Goal: Information Seeking & Learning: Find specific fact

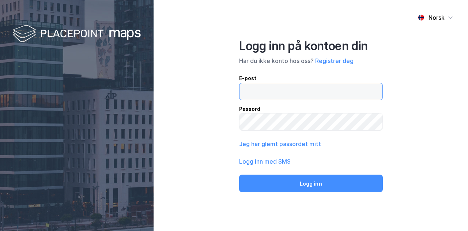
click at [295, 99] on input "email" at bounding box center [311, 91] width 143 height 17
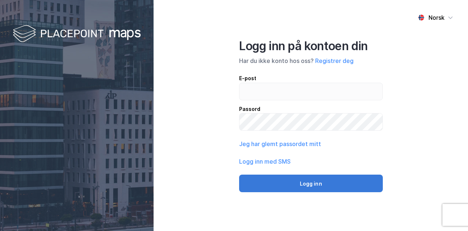
click at [298, 190] on button "Logg inn" at bounding box center [311, 184] width 144 height 18
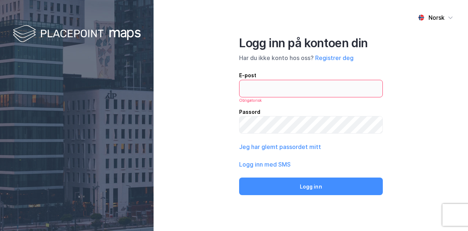
click at [70, 38] on img at bounding box center [77, 34] width 128 height 22
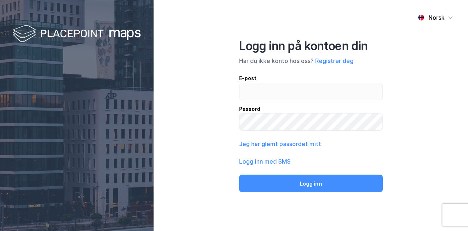
click at [335, 101] on div "E-post Passord" at bounding box center [311, 102] width 144 height 57
click at [305, 94] on input "email" at bounding box center [311, 91] width 143 height 17
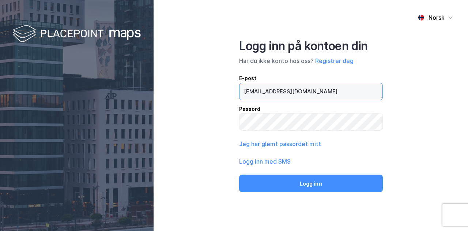
type input "[EMAIL_ADDRESS][DOMAIN_NAME]"
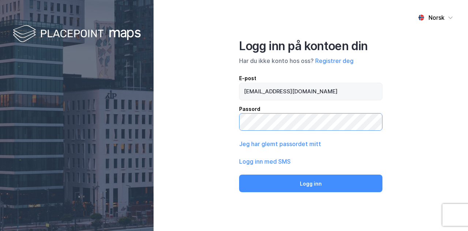
click at [239, 175] on button "Logg inn" at bounding box center [310, 184] width 143 height 18
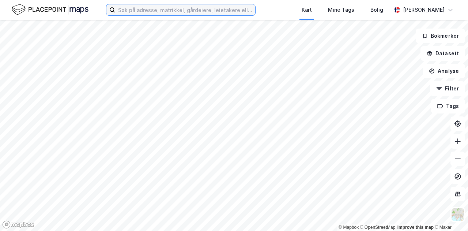
click at [169, 6] on input at bounding box center [185, 9] width 140 height 11
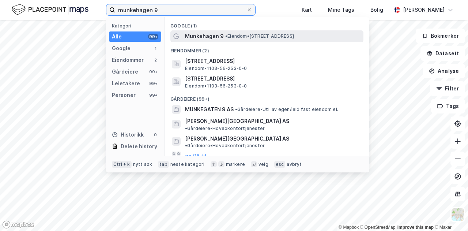
type input "munkehagen 9"
click at [199, 33] on span "Munkehagen 9" at bounding box center [204, 36] width 39 height 9
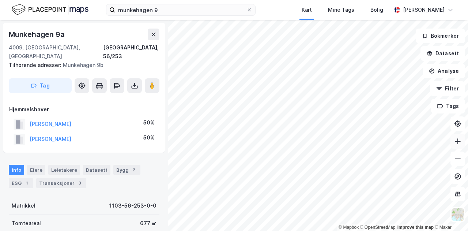
click at [460, 146] on button at bounding box center [458, 141] width 15 height 15
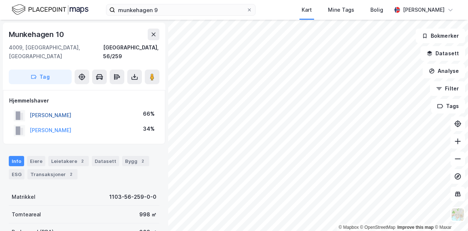
click at [0, 0] on button "[PERSON_NAME]" at bounding box center [0, 0] width 0 height 0
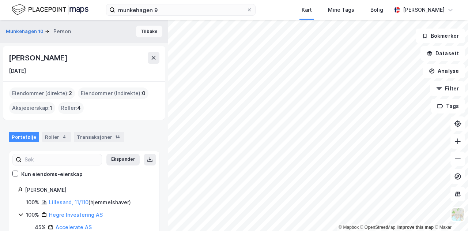
click at [151, 31] on button "Tilbake" at bounding box center [149, 32] width 26 height 12
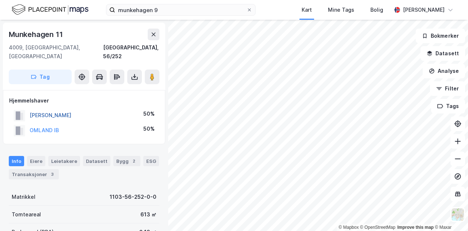
click at [0, 0] on button "[PERSON_NAME]" at bounding box center [0, 0] width 0 height 0
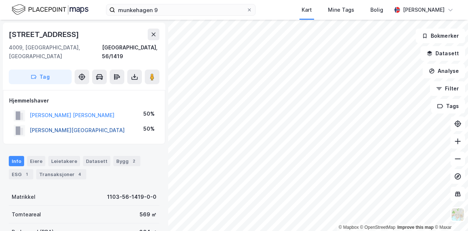
click at [0, 0] on button "[PERSON_NAME][GEOGRAPHIC_DATA]" at bounding box center [0, 0] width 0 height 0
click at [0, 0] on button "[PERSON_NAME]" at bounding box center [0, 0] width 0 height 0
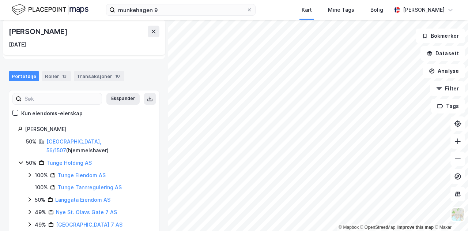
click at [78, 158] on div "Tunge Holding AS" at bounding box center [68, 162] width 45 height 9
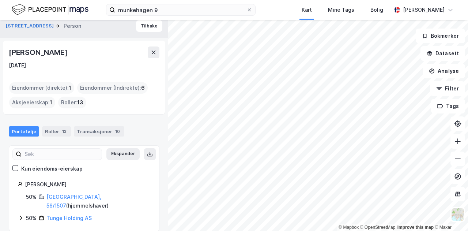
click at [45, 214] on div "50% Tunge Holding AS" at bounding box center [88, 218] width 124 height 9
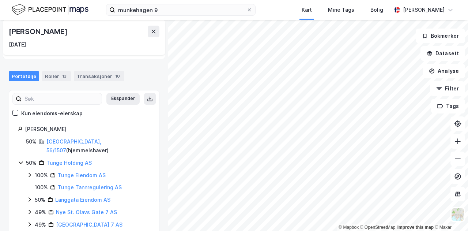
click at [145, 36] on div "[PERSON_NAME]" at bounding box center [84, 32] width 151 height 12
click at [154, 32] on icon at bounding box center [154, 32] width 4 height 4
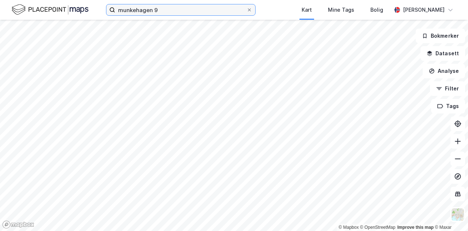
click at [187, 12] on input "munkehagen 9" at bounding box center [180, 9] width 131 height 11
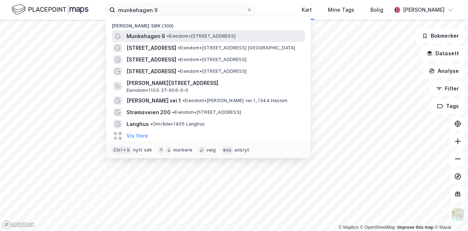
click at [169, 34] on span "•" at bounding box center [168, 35] width 2 height 5
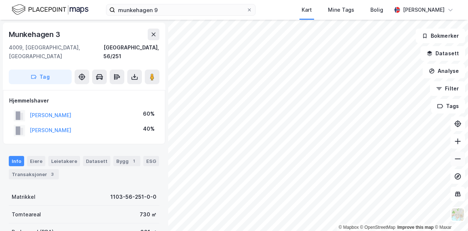
click at [458, 156] on icon at bounding box center [458, 158] width 7 height 7
click at [453, 141] on button at bounding box center [458, 141] width 15 height 15
click at [462, 147] on button at bounding box center [458, 141] width 15 height 15
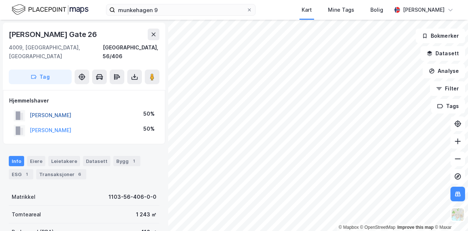
click at [0, 0] on button "[PERSON_NAME]" at bounding box center [0, 0] width 0 height 0
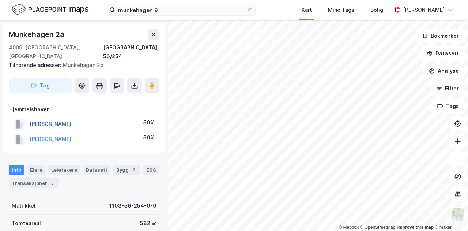
click at [0, 0] on button "[PERSON_NAME]" at bounding box center [0, 0] width 0 height 0
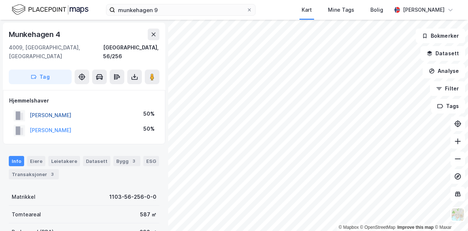
click at [0, 0] on button "[PERSON_NAME]" at bounding box center [0, 0] width 0 height 0
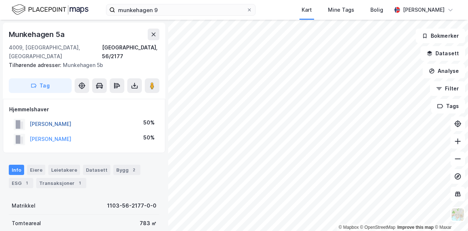
click at [0, 0] on button "[PERSON_NAME]" at bounding box center [0, 0] width 0 height 0
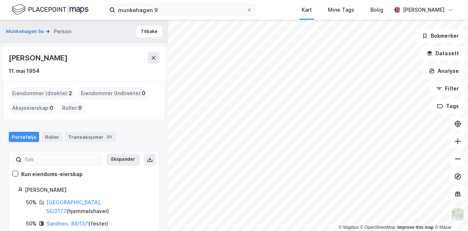
click at [128, 30] on div "Munkehagen 5a Person Tilbake" at bounding box center [84, 31] width 168 height 23
click at [143, 33] on button "Tilbake" at bounding box center [149, 32] width 26 height 12
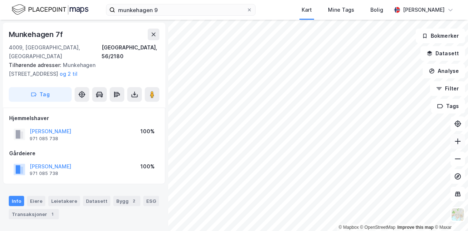
click at [460, 139] on icon at bounding box center [458, 141] width 7 height 7
click at [461, 162] on icon at bounding box center [458, 158] width 7 height 7
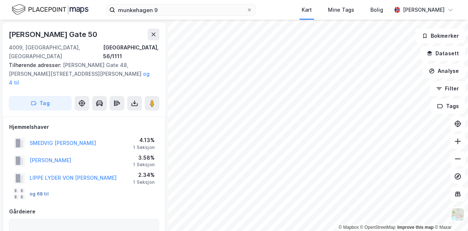
click at [0, 0] on button "og 68 til" at bounding box center [0, 0] width 0 height 0
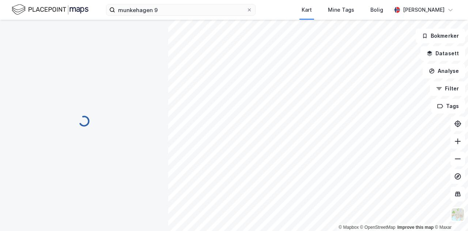
scroll to position [9, 0]
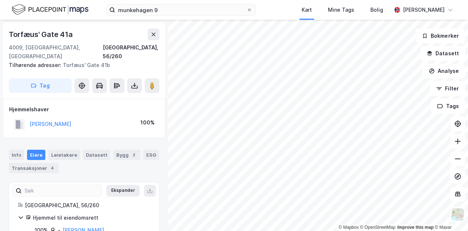
scroll to position [3, 0]
